Goal: Task Accomplishment & Management: Use online tool/utility

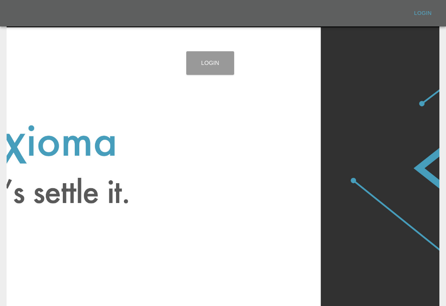
click at [219, 60] on link "Login" at bounding box center [210, 63] width 48 height 24
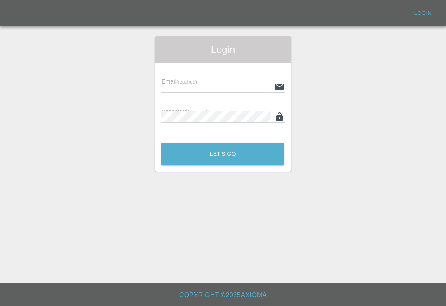
click at [248, 87] on input "text" at bounding box center [215, 87] width 109 height 12
type input "Smartpaintrepair1@gmail.com"
click at [223, 154] on button "Let's Go" at bounding box center [222, 153] width 123 height 23
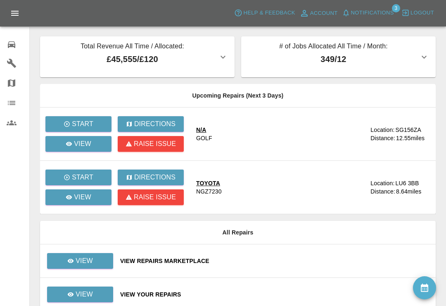
click at [351, 9] on span "Notifications" at bounding box center [372, 12] width 43 height 9
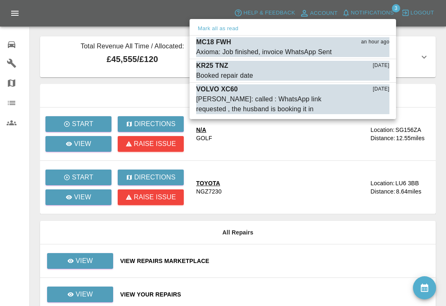
click at [226, 74] on div "Booked repair date" at bounding box center [224, 76] width 57 height 10
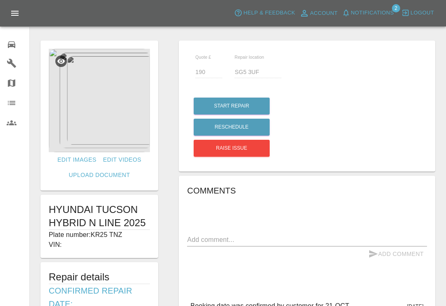
click at [17, 40] on div "0" at bounding box center [18, 44] width 23 height 12
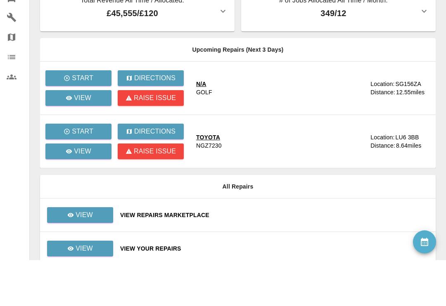
scroll to position [26, 0]
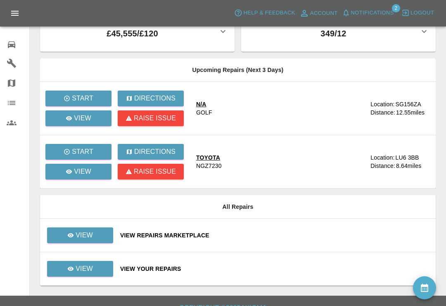
click at [292, 236] on div "View Repairs Marketplace" at bounding box center [274, 235] width 309 height 8
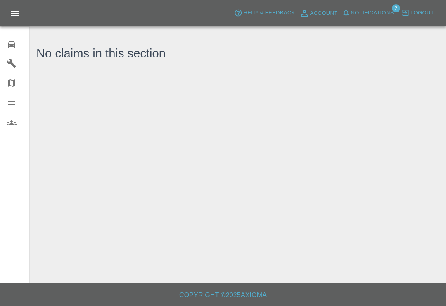
click at [16, 45] on icon at bounding box center [12, 45] width 10 height 10
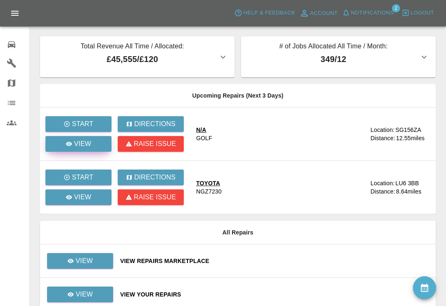
click at [67, 145] on icon at bounding box center [69, 144] width 6 height 4
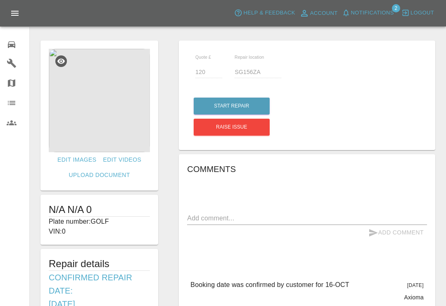
click at [12, 45] on icon at bounding box center [11, 44] width 7 height 7
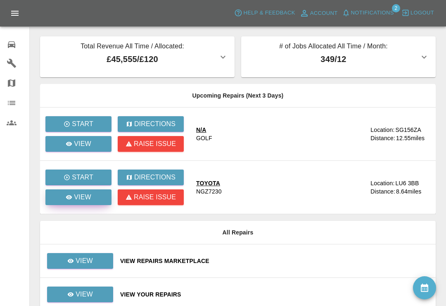
click at [67, 199] on icon at bounding box center [69, 197] width 7 height 7
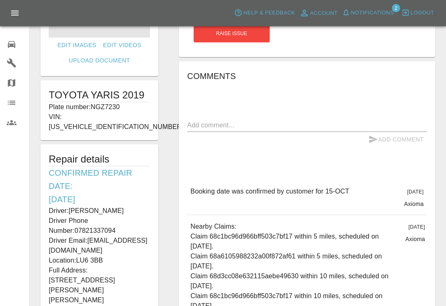
scroll to position [115, 0]
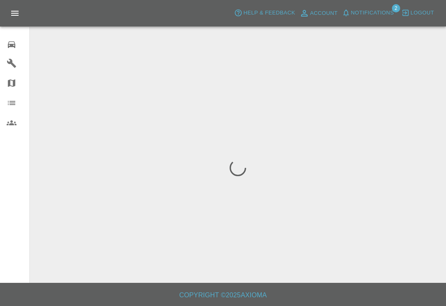
scroll to position [13, 0]
